Goal: Task Accomplishment & Management: Use online tool/utility

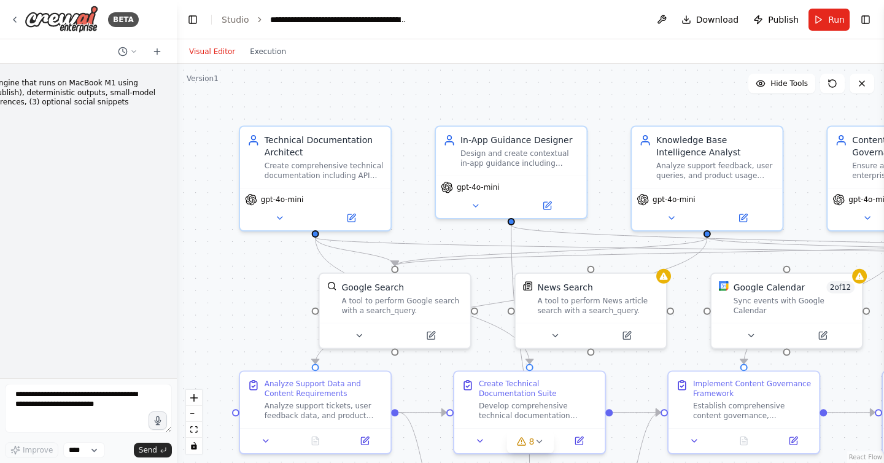
scroll to position [11658, 0]
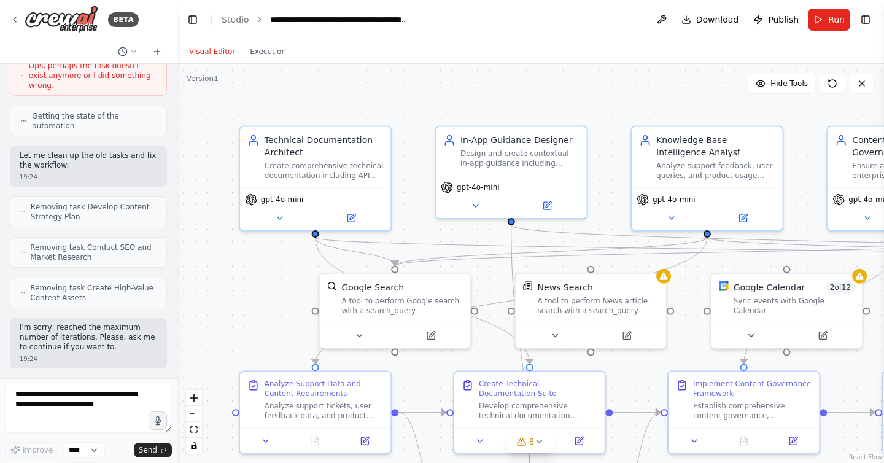
click at [100, 406] on textarea at bounding box center [88, 408] width 167 height 49
type textarea "********"
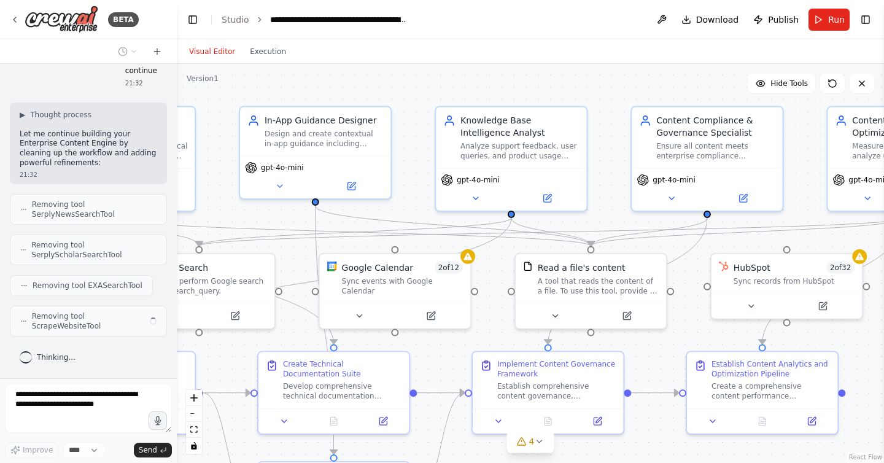
scroll to position [11965, 0]
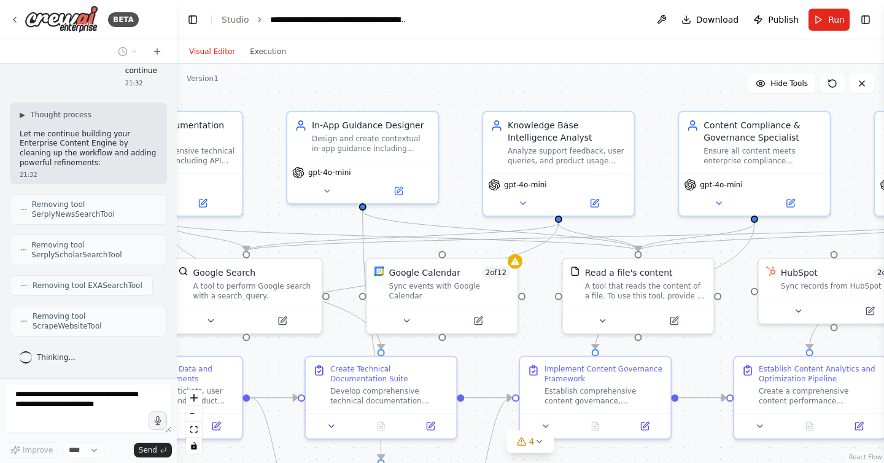
drag, startPoint x: 686, startPoint y: 85, endPoint x: 538, endPoint y: 70, distance: 149.2
click at [538, 70] on div ".deletable-edge-delete-btn { width: 20px; height: 20px; border: 0px solid #ffff…" at bounding box center [530, 263] width 707 height 399
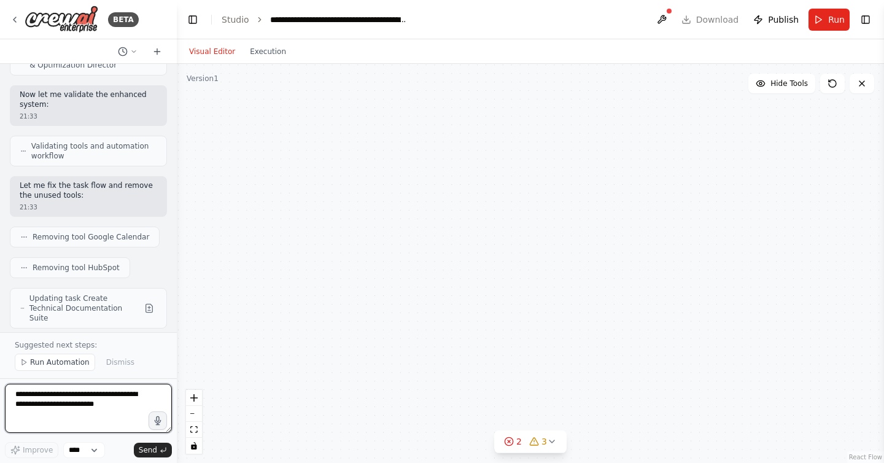
scroll to position [13464, 0]
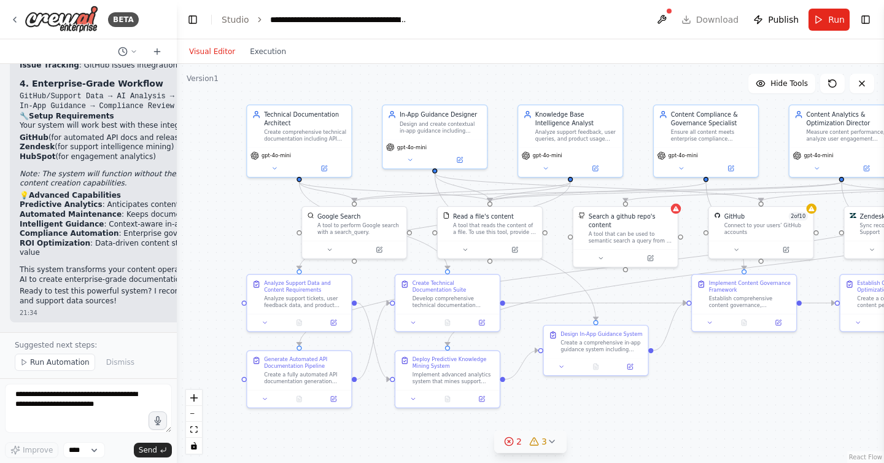
click at [544, 441] on span "3" at bounding box center [544, 441] width 6 height 12
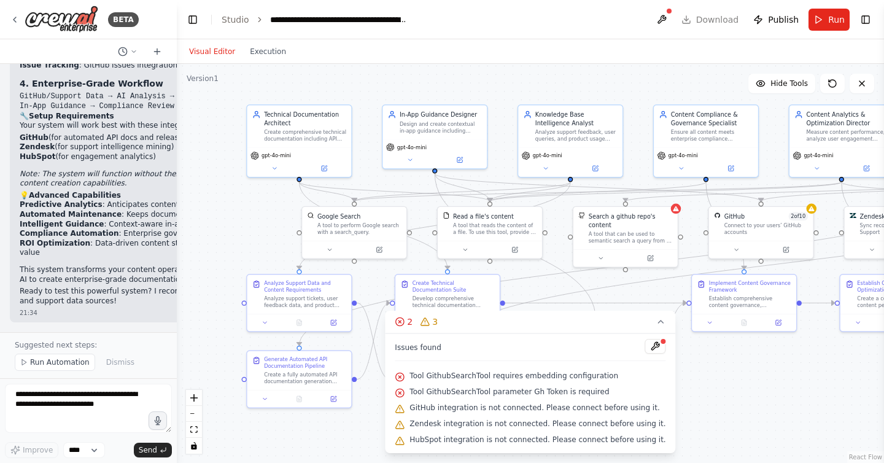
click at [529, 376] on span "Tool GithubSearchTool requires embedding configuration" at bounding box center [513, 376] width 209 height 10
click at [734, 371] on div ".deletable-edge-delete-btn { width: 20px; height: 20px; border: 0px solid #ffff…" at bounding box center [530, 263] width 707 height 399
click at [819, 9] on button "Run" at bounding box center [828, 20] width 41 height 22
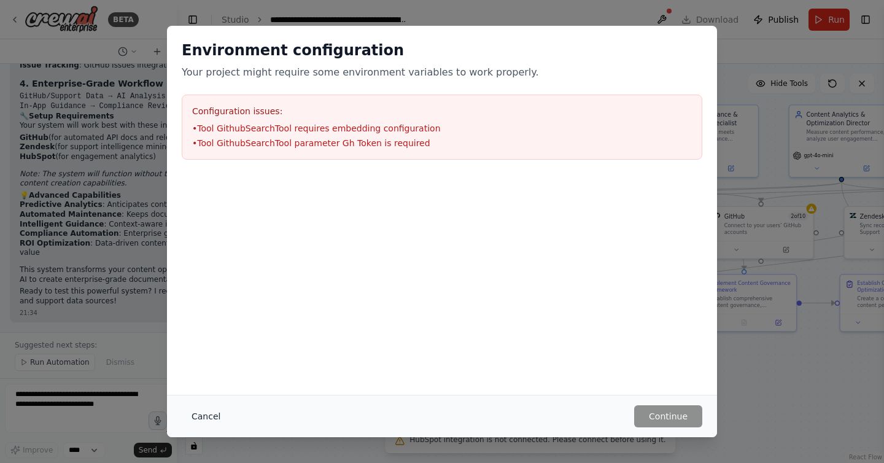
click at [226, 422] on button "Cancel" at bounding box center [206, 416] width 48 height 22
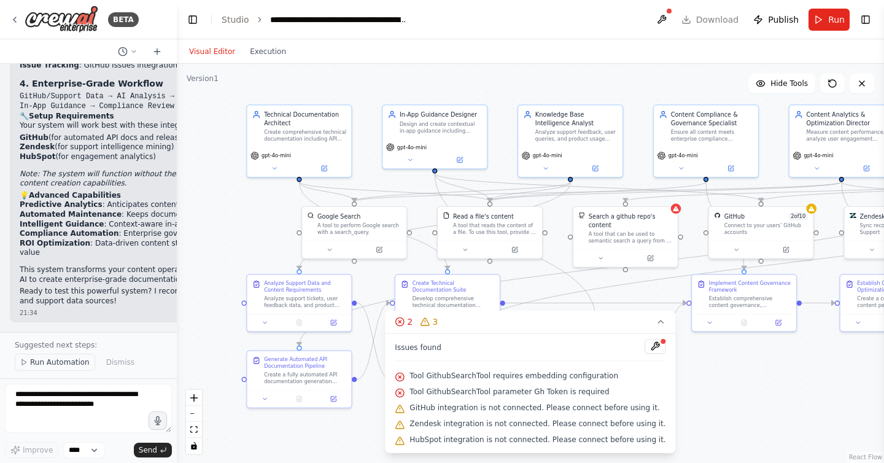
click at [59, 366] on span "Run Automation" at bounding box center [60, 362] width 60 height 10
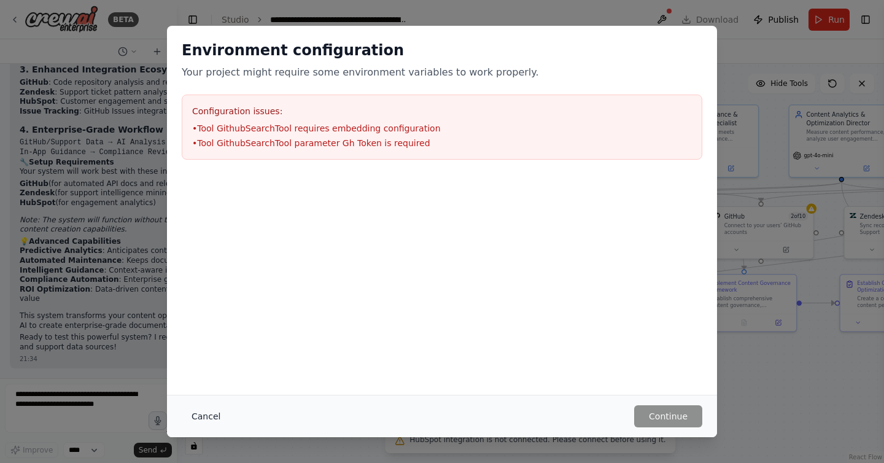
click at [204, 421] on button "Cancel" at bounding box center [206, 416] width 48 height 22
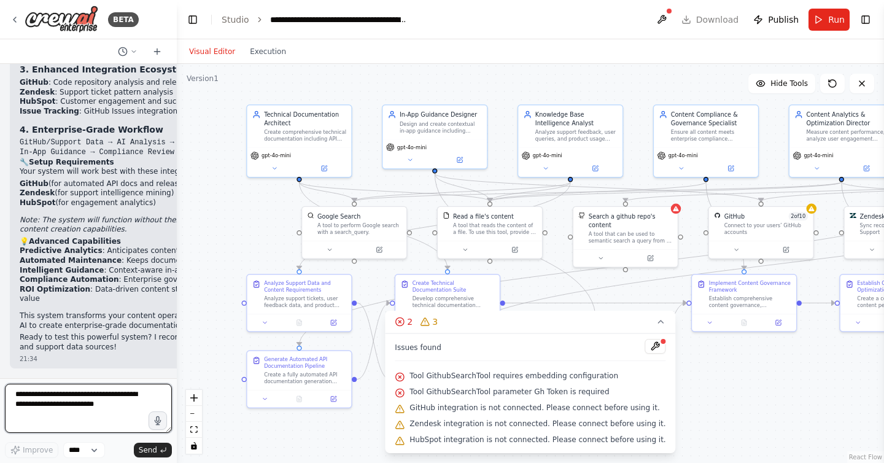
click at [121, 400] on textarea at bounding box center [88, 408] width 167 height 49
type textarea "**********"
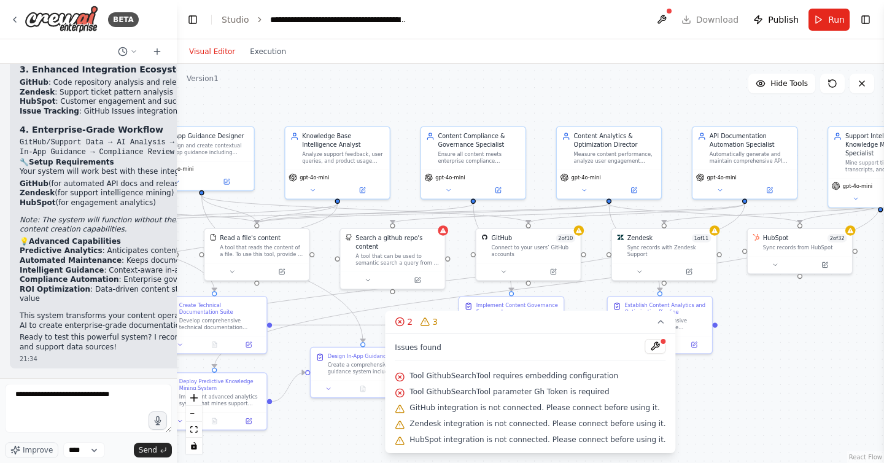
drag, startPoint x: 723, startPoint y: 78, endPoint x: 491, endPoint y: 100, distance: 233.6
click at [491, 100] on div ".deletable-edge-delete-btn { width: 20px; height: 20px; border: 0px solid #ffff…" at bounding box center [530, 263] width 707 height 399
click at [147, 448] on span "Send" at bounding box center [148, 450] width 18 height 10
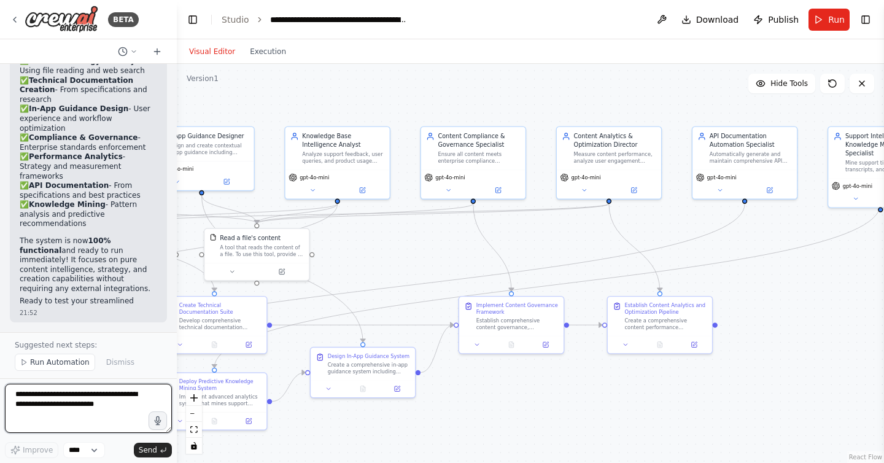
scroll to position [14715, 0]
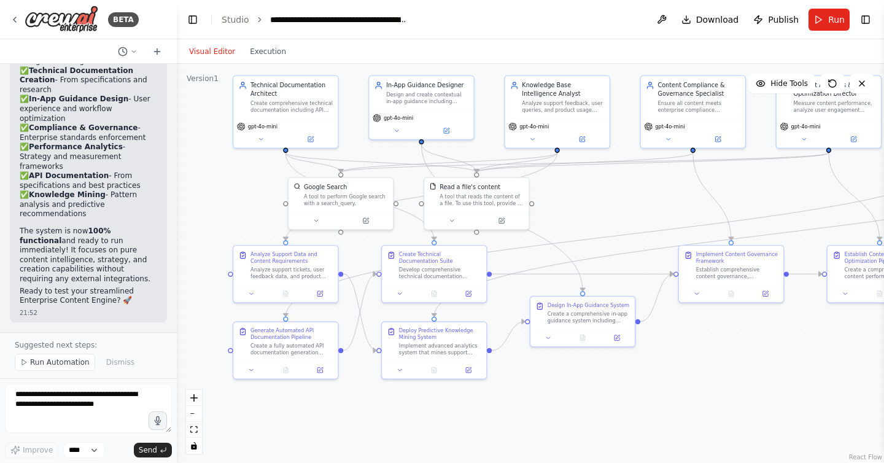
drag, startPoint x: 358, startPoint y: 266, endPoint x: 577, endPoint y: 215, distance: 225.5
click at [577, 215] on div ".deletable-edge-delete-btn { width: 20px; height: 20px; border: 0px solid #ffff…" at bounding box center [530, 263] width 707 height 399
click at [827, 19] on button "Run" at bounding box center [828, 20] width 41 height 22
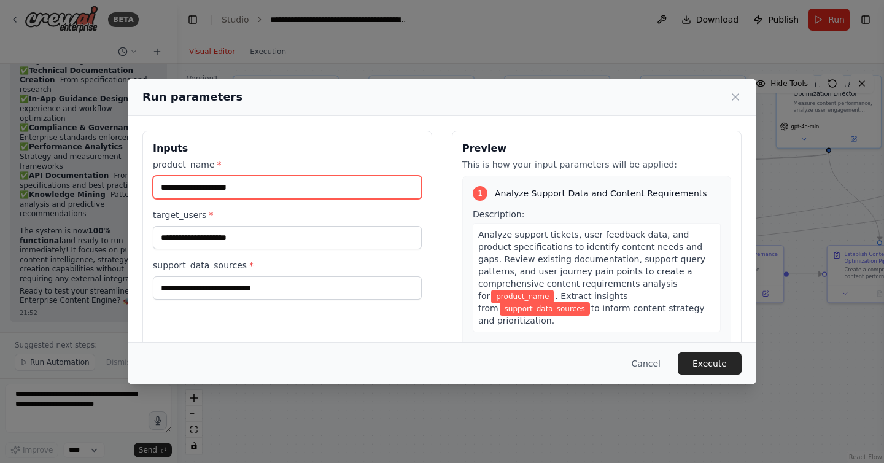
click at [249, 186] on input "product_name *" at bounding box center [287, 186] width 269 height 23
click at [90, 217] on div "Run parameters Inputs product_name * target_users * support_data_sources * Prev…" at bounding box center [442, 231] width 884 height 463
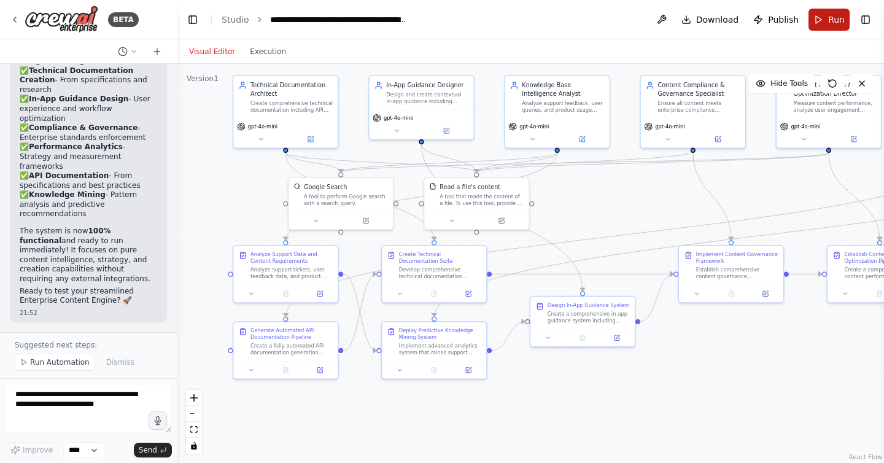
click at [835, 26] on button "Run" at bounding box center [828, 20] width 41 height 22
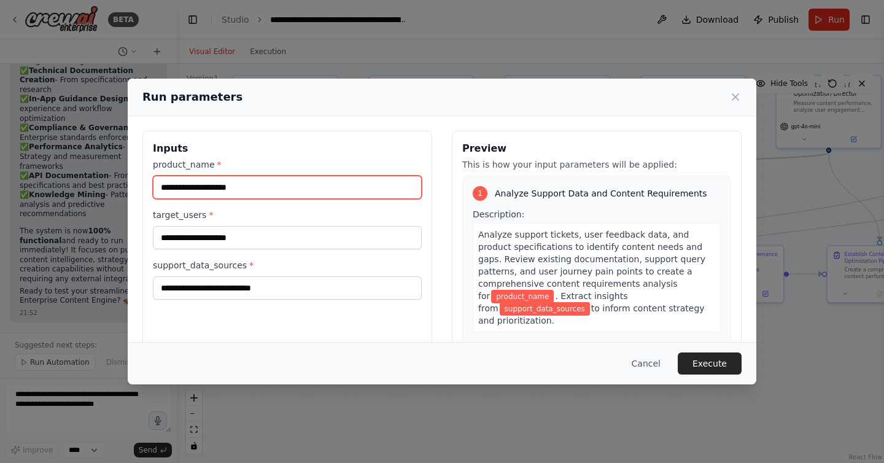
click at [303, 187] on input "product_name *" at bounding box center [287, 186] width 269 height 23
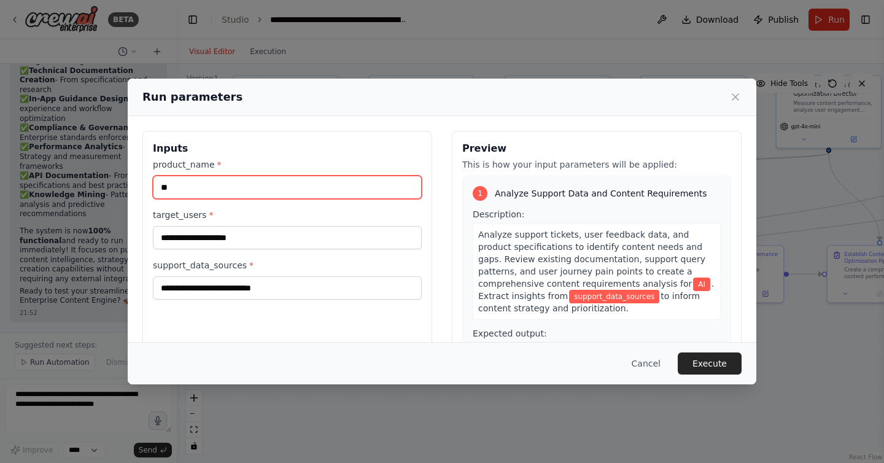
type input "**"
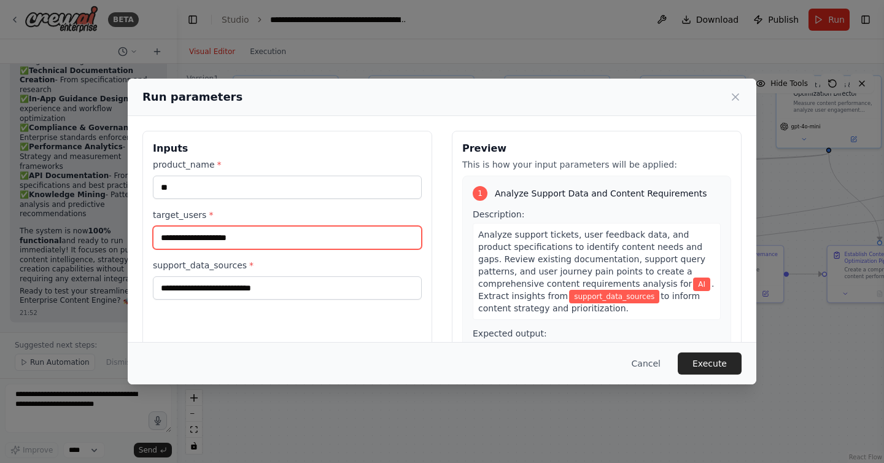
click at [228, 236] on input "target_users *" at bounding box center [287, 237] width 269 height 23
type input "********"
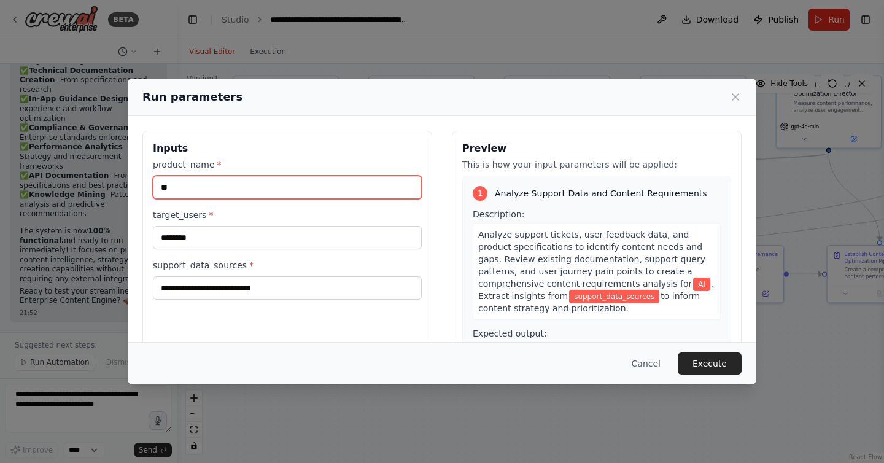
click at [187, 185] on input "**" at bounding box center [287, 186] width 269 height 23
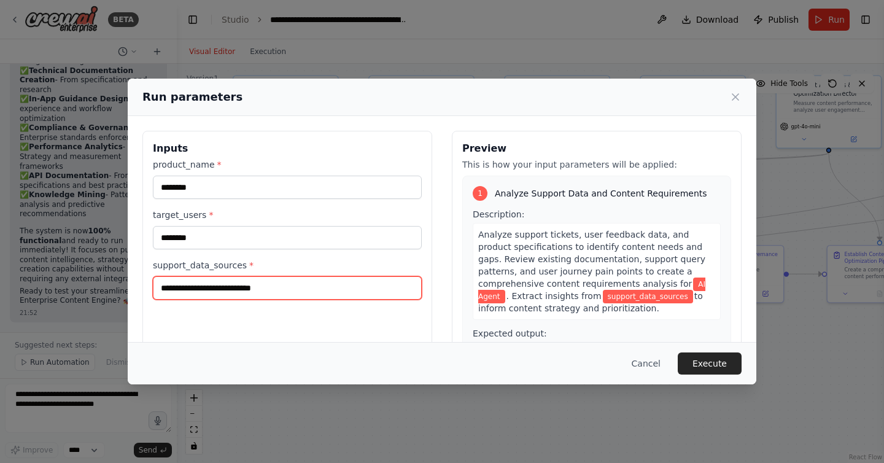
click at [187, 292] on input "support_data_sources *" at bounding box center [287, 287] width 269 height 23
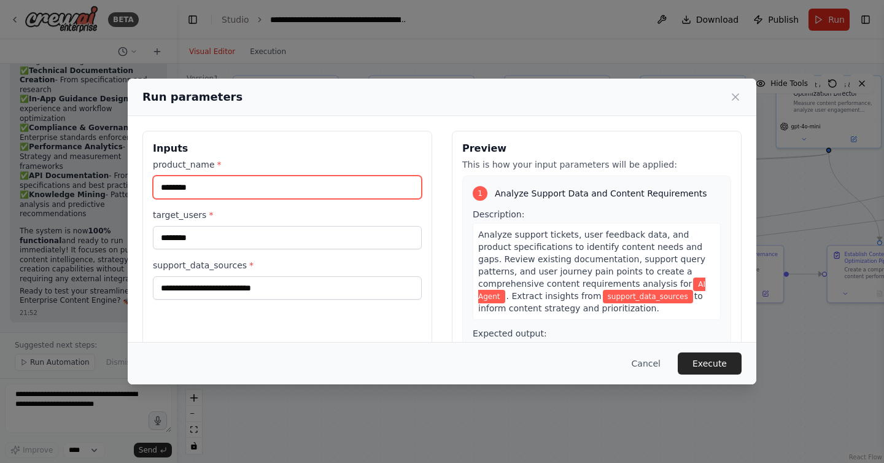
click at [211, 188] on input "********" at bounding box center [287, 186] width 269 height 23
type input "*********"
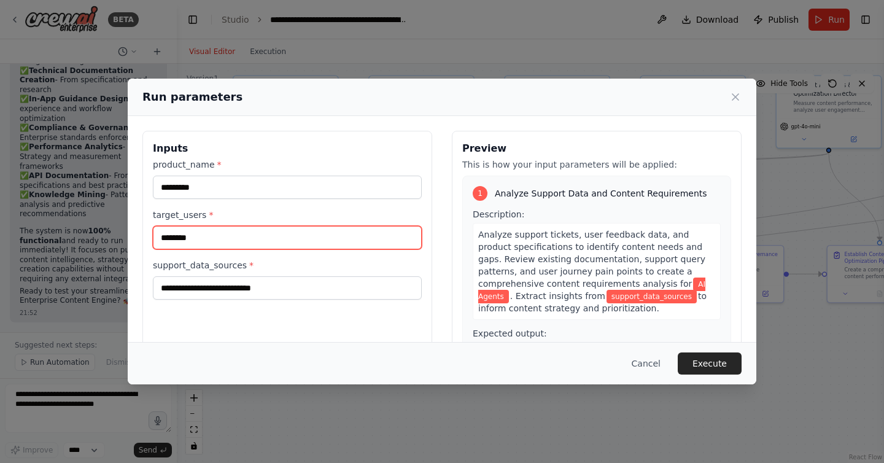
click at [230, 237] on input "********" at bounding box center [287, 237] width 269 height 23
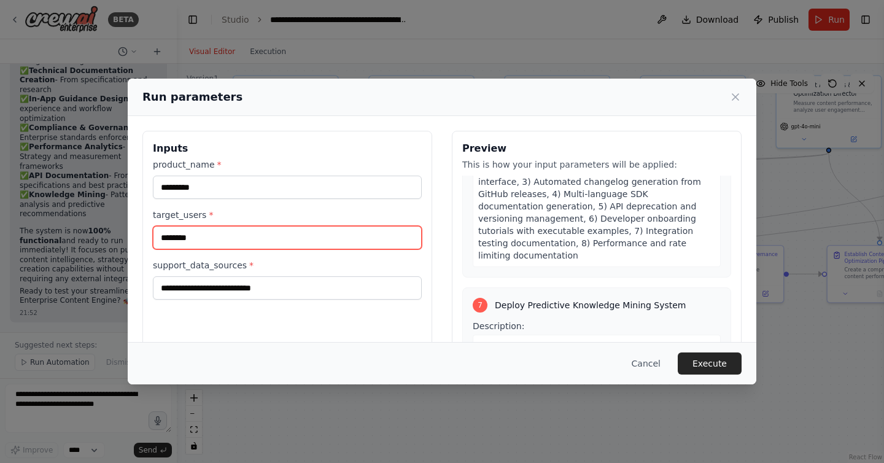
scroll to position [1808, 0]
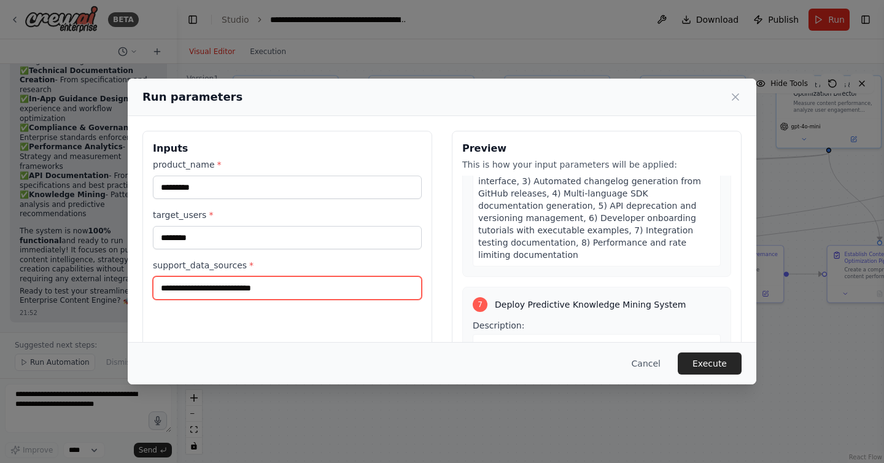
click at [290, 293] on input "support_data_sources *" at bounding box center [287, 287] width 269 height 23
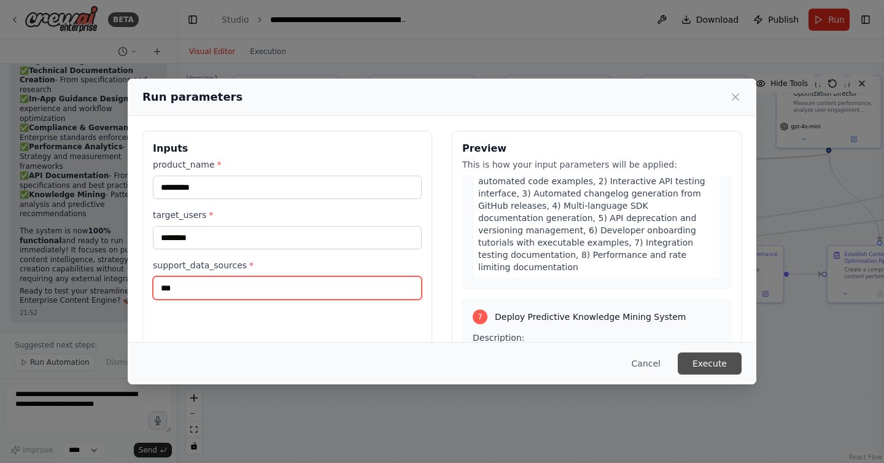
type input "***"
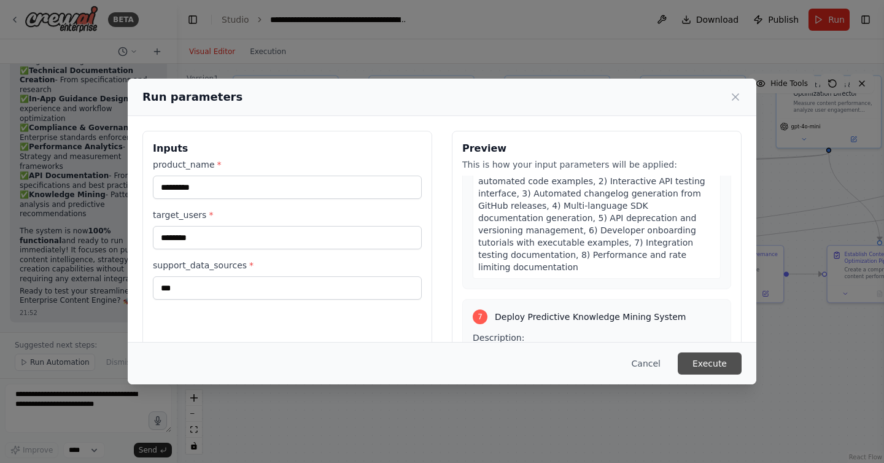
click at [707, 364] on button "Execute" at bounding box center [709, 363] width 64 height 22
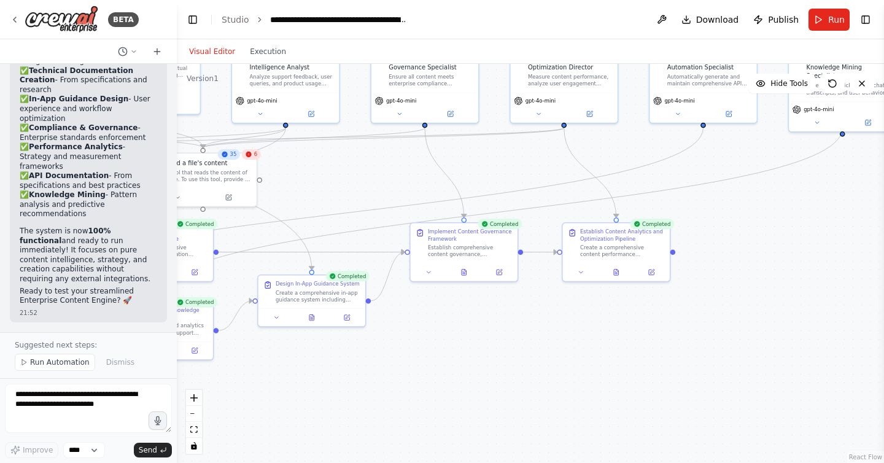
drag, startPoint x: 659, startPoint y: 184, endPoint x: 389, endPoint y: 160, distance: 271.0
click at [389, 160] on div ".deletable-edge-delete-btn { width: 20px; height: 20px; border: 0px solid #ffff…" at bounding box center [530, 263] width 707 height 399
click at [260, 56] on button "Execution" at bounding box center [267, 51] width 51 height 15
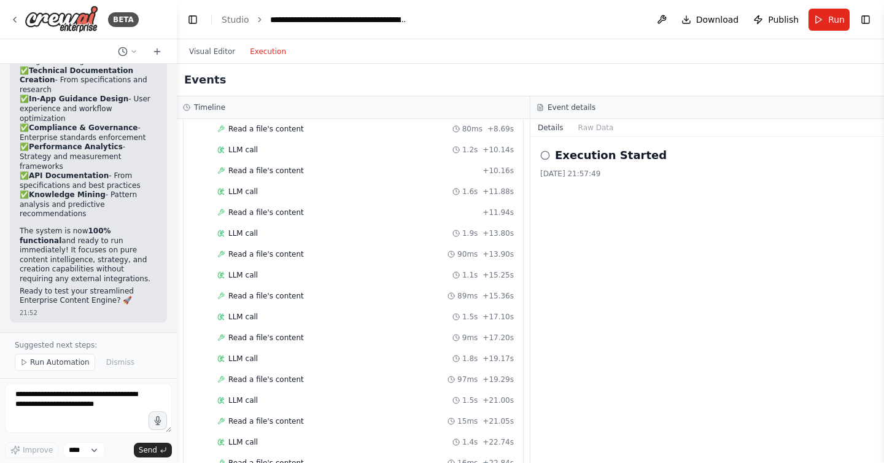
scroll to position [2424, 0]
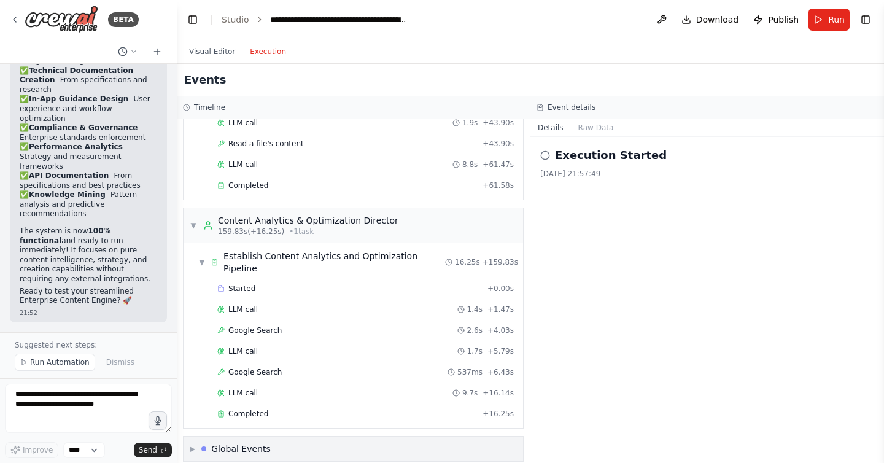
click at [234, 442] on div "Global Events" at bounding box center [241, 448] width 60 height 12
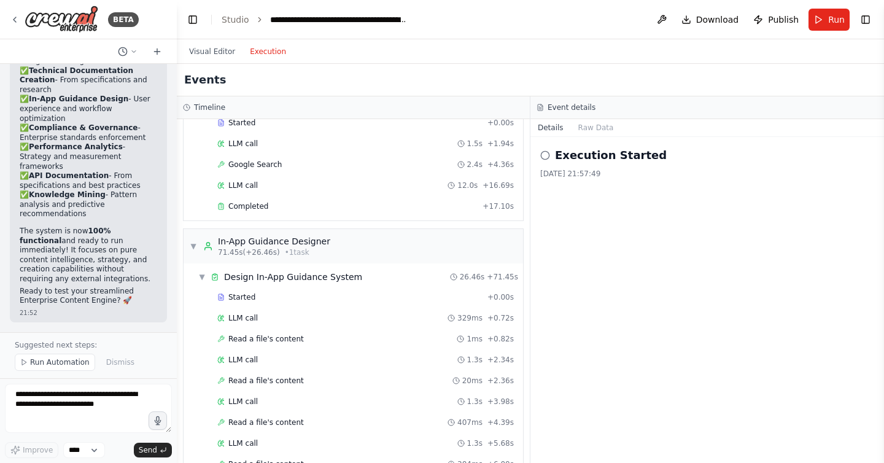
scroll to position [236, 0]
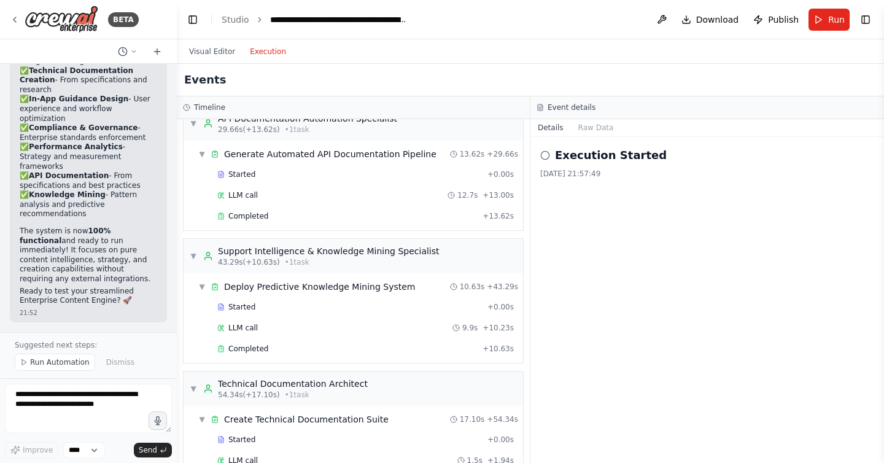
click at [196, 62] on div "Visual Editor Execution" at bounding box center [238, 51] width 112 height 25
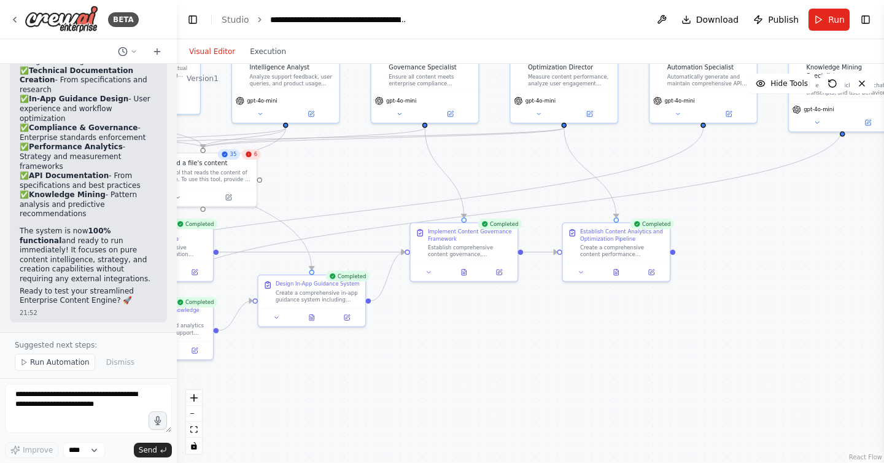
click at [209, 55] on button "Visual Editor" at bounding box center [212, 51] width 61 height 15
click at [717, 16] on span "Download" at bounding box center [717, 19] width 43 height 12
click at [710, 17] on span "Download" at bounding box center [717, 19] width 43 height 12
click at [784, 13] on span "Publish" at bounding box center [783, 19] width 31 height 12
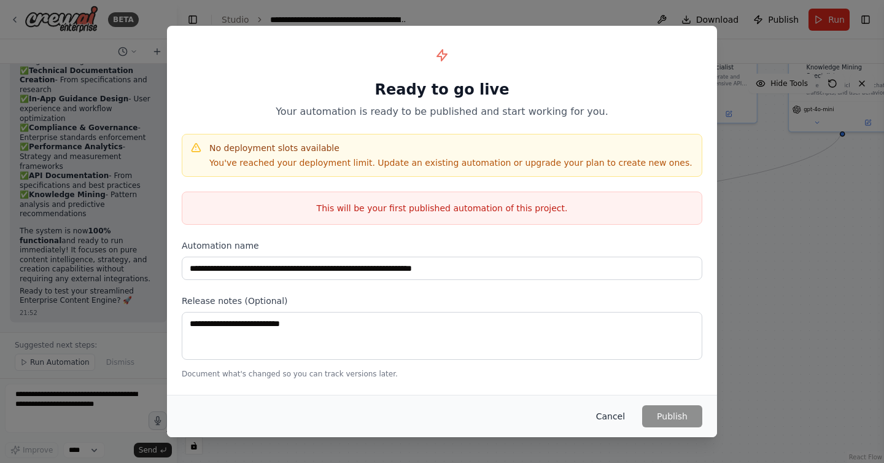
click at [607, 413] on button "Cancel" at bounding box center [610, 416] width 48 height 22
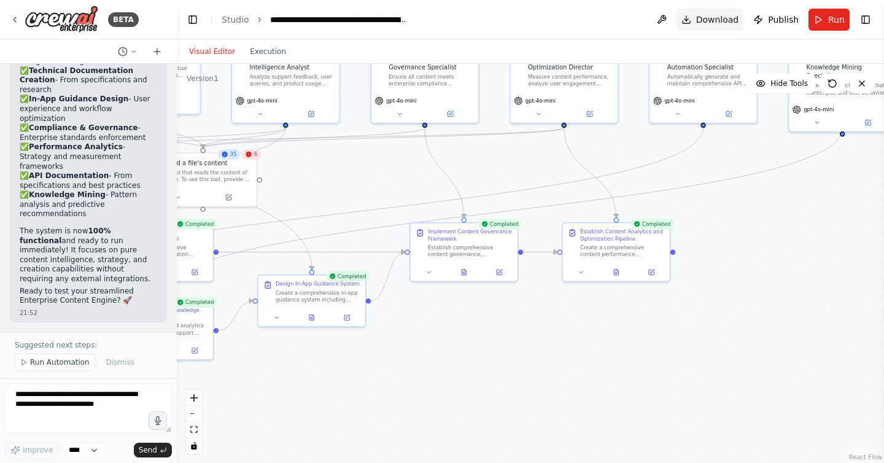
click at [702, 14] on span "Download" at bounding box center [717, 19] width 43 height 12
click at [727, 20] on span "Download" at bounding box center [717, 19] width 43 height 12
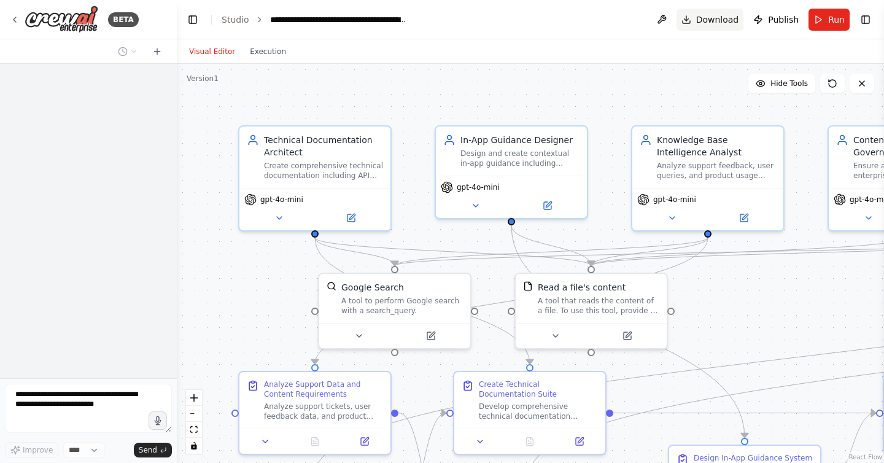
click at [699, 26] on button "Download" at bounding box center [709, 20] width 67 height 22
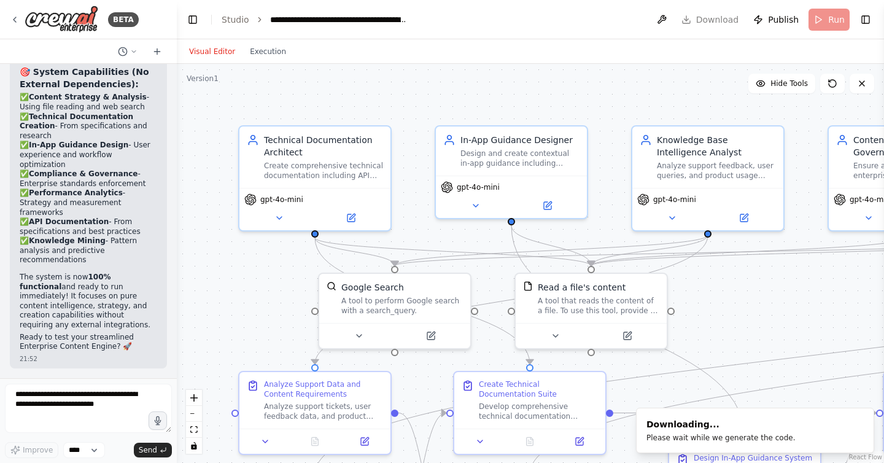
scroll to position [14669, 0]
